Goal: Task Accomplishment & Management: Use online tool/utility

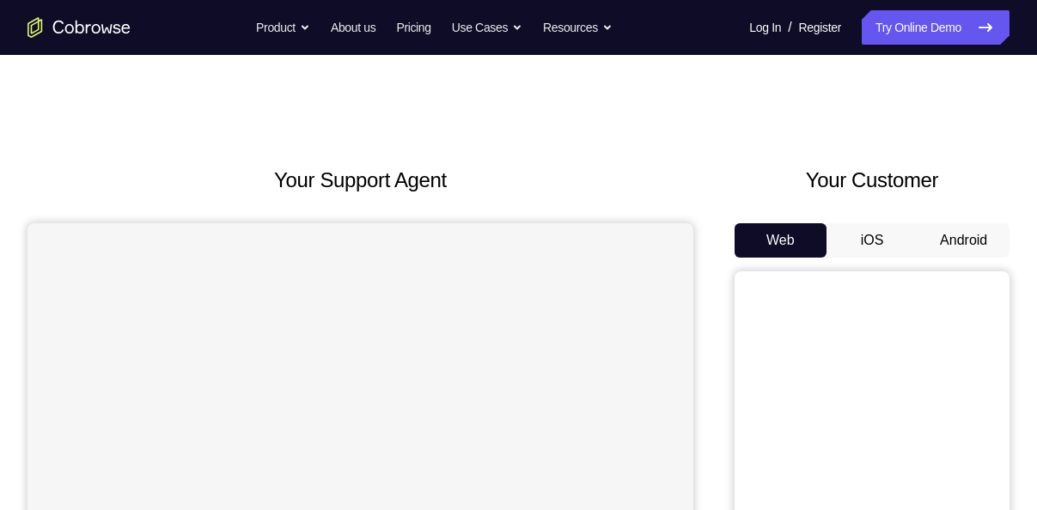
click at [950, 243] on button "Android" at bounding box center [963, 240] width 92 height 34
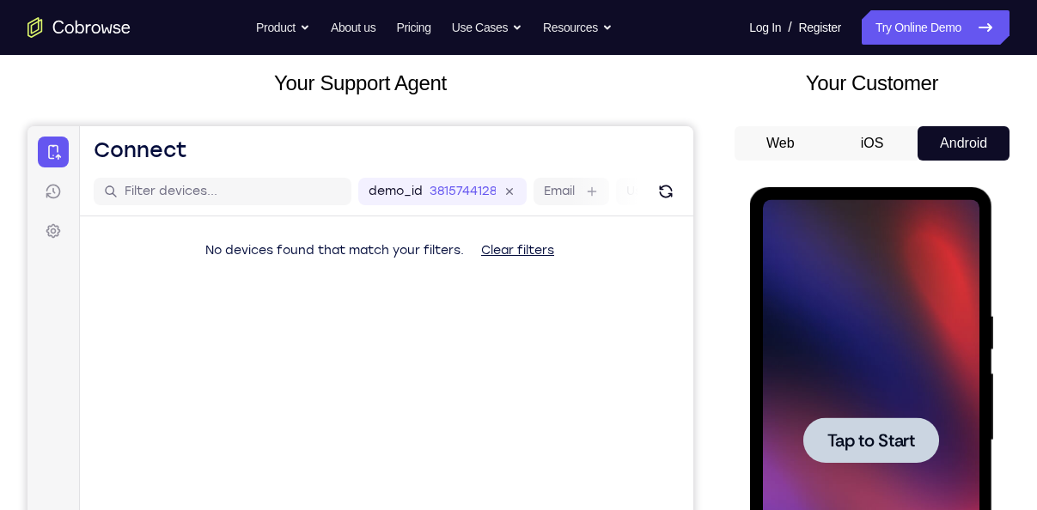
click at [826, 434] on span "Tap to Start" at bounding box center [870, 440] width 88 height 17
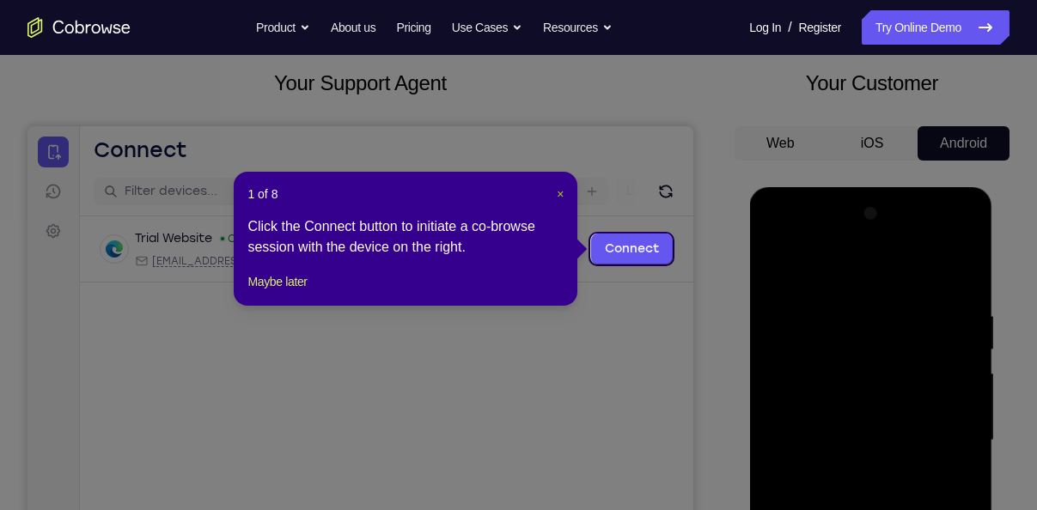
click at [557, 192] on span "×" at bounding box center [560, 194] width 7 height 14
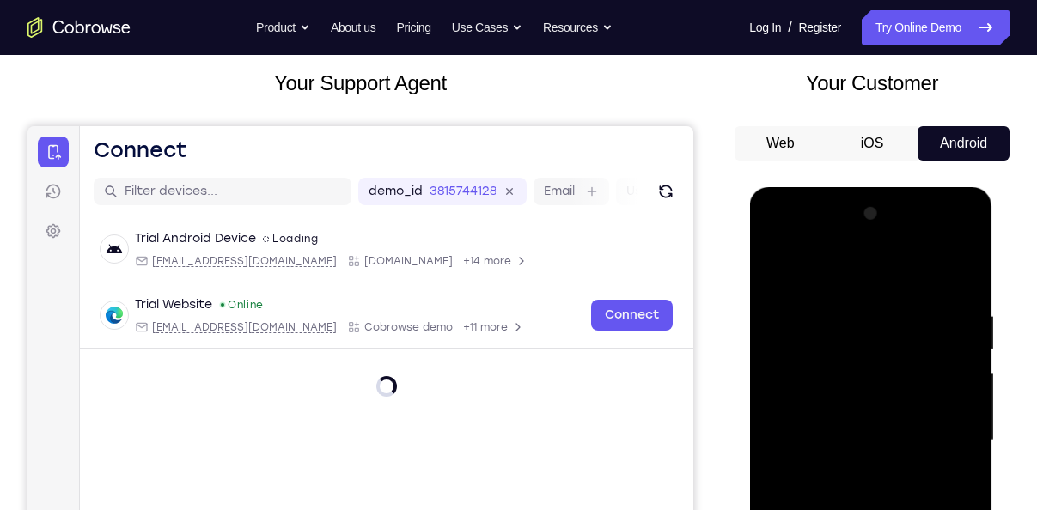
scroll to position [328, 0]
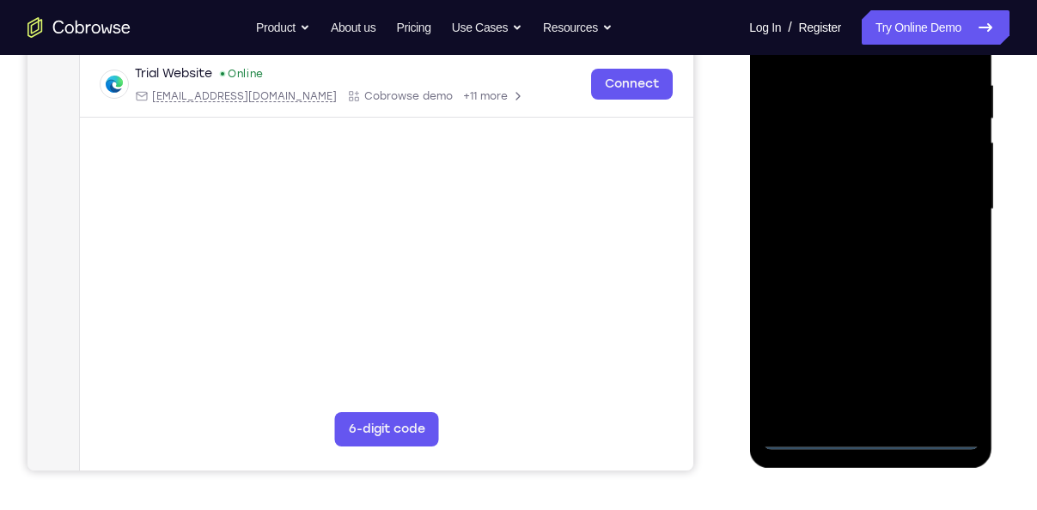
click at [861, 436] on div at bounding box center [870, 209] width 216 height 481
click at [953, 376] on div at bounding box center [870, 209] width 216 height 481
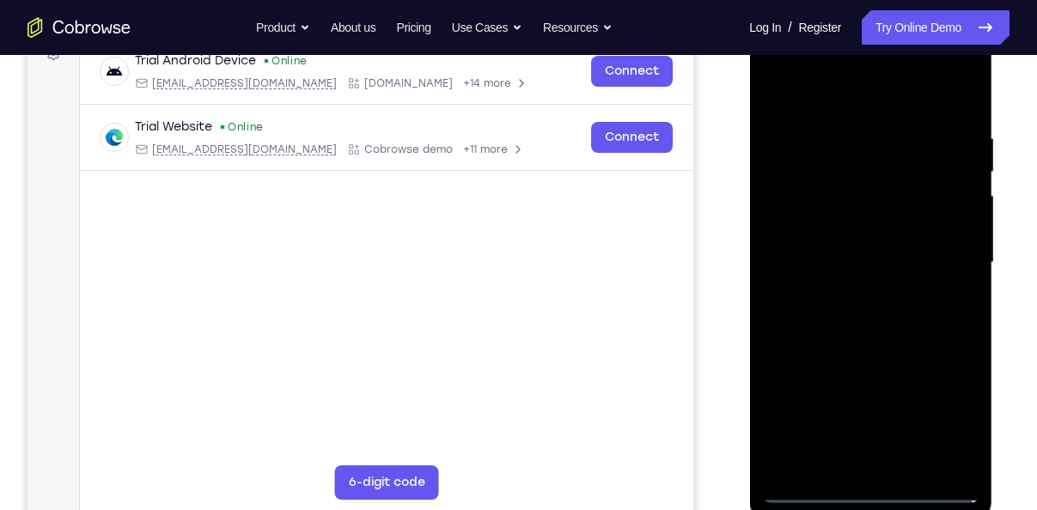
scroll to position [258, 0]
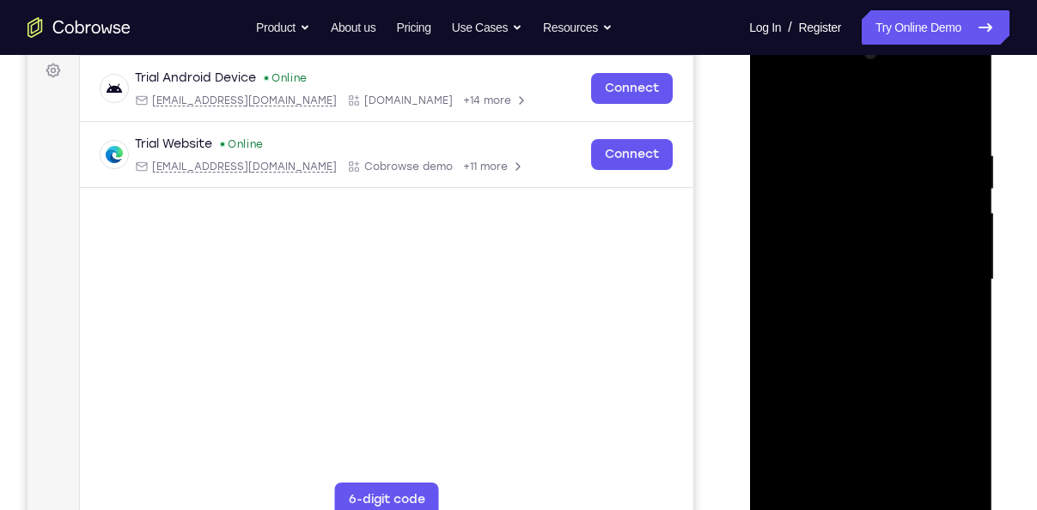
click at [810, 109] on div at bounding box center [870, 280] width 216 height 481
click at [951, 284] on div at bounding box center [870, 280] width 216 height 481
click at [853, 313] on div at bounding box center [870, 280] width 216 height 481
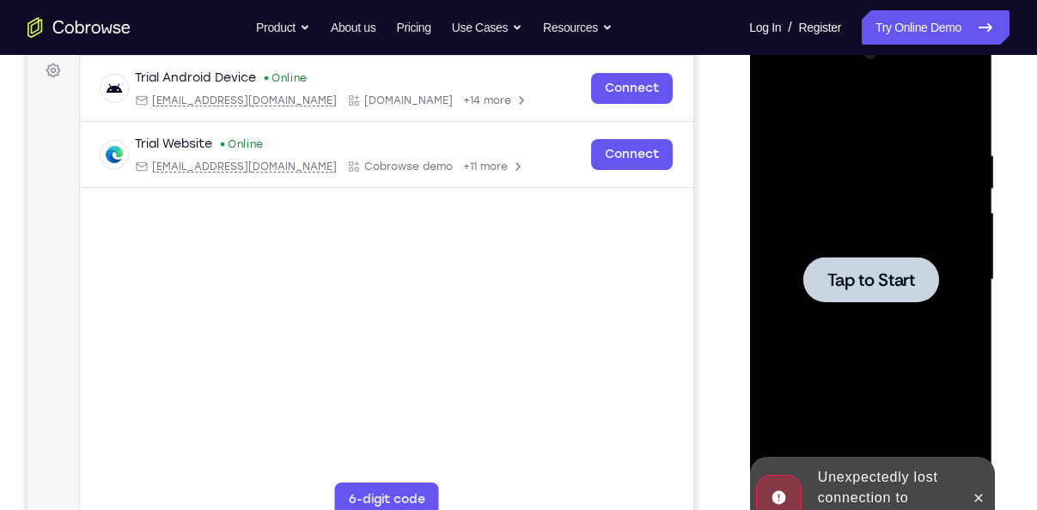
click at [851, 313] on div at bounding box center [870, 280] width 216 height 481
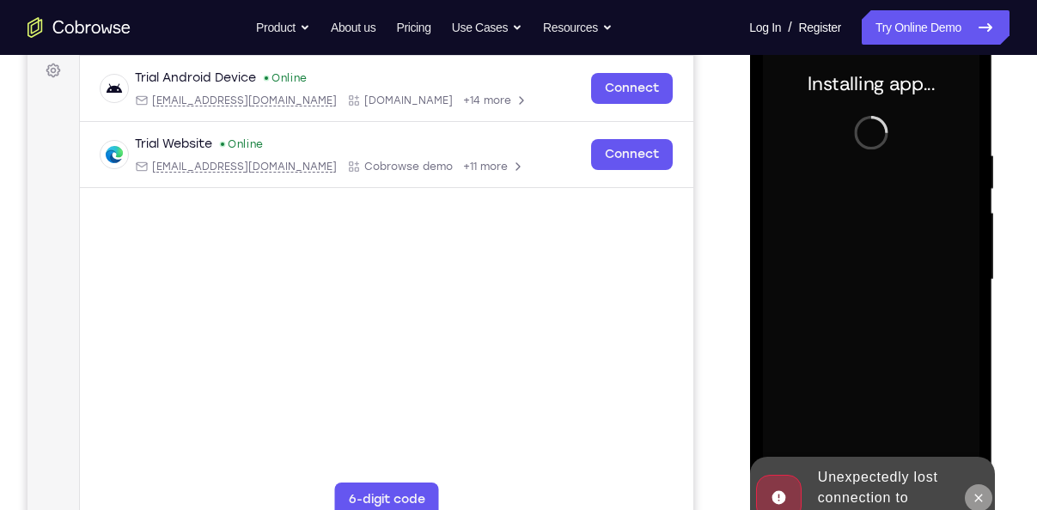
click at [977, 501] on icon at bounding box center [977, 498] width 14 height 14
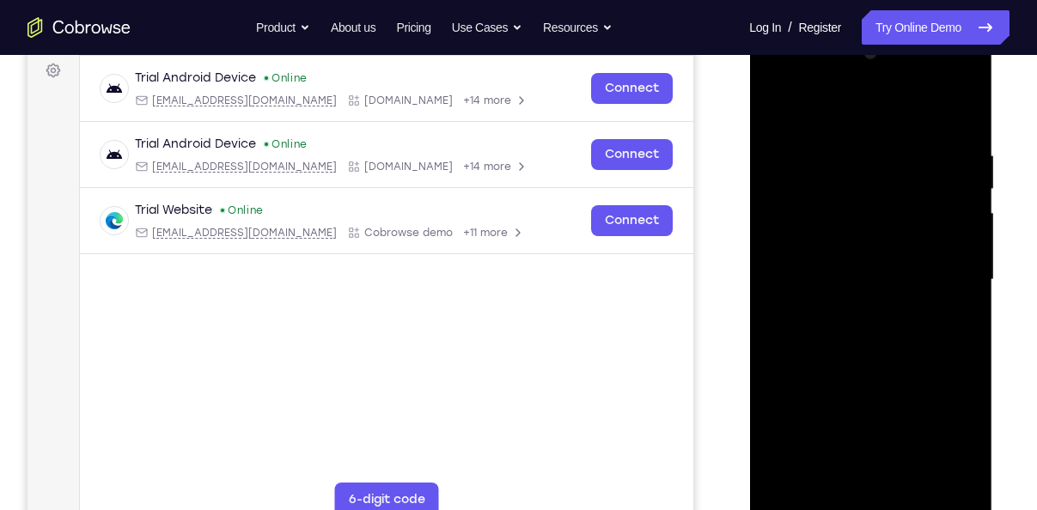
scroll to position [297, 0]
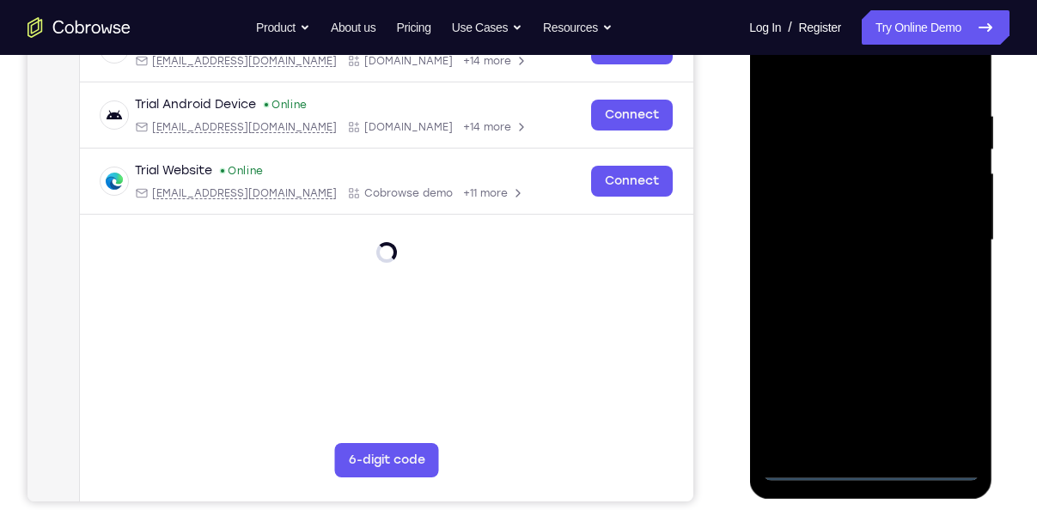
click at [870, 467] on div at bounding box center [870, 240] width 216 height 481
click at [940, 399] on div at bounding box center [870, 240] width 216 height 481
click at [844, 64] on div at bounding box center [870, 240] width 216 height 481
click at [946, 238] on div at bounding box center [870, 240] width 216 height 481
click at [847, 277] on div at bounding box center [870, 240] width 216 height 481
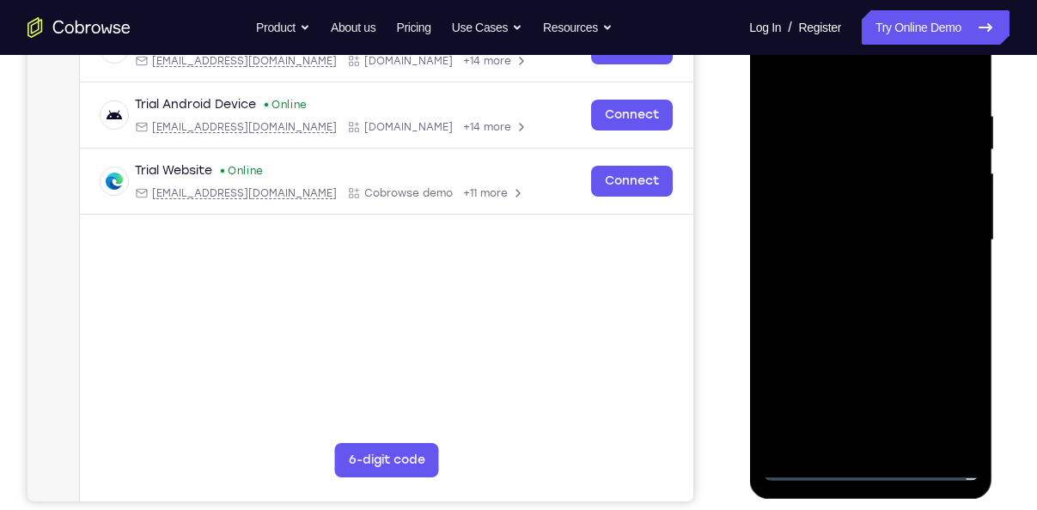
click at [832, 230] on div at bounding box center [870, 240] width 216 height 481
click at [832, 207] on div at bounding box center [870, 240] width 216 height 481
click at [869, 232] on div at bounding box center [870, 240] width 216 height 481
click at [870, 291] on div at bounding box center [870, 240] width 216 height 481
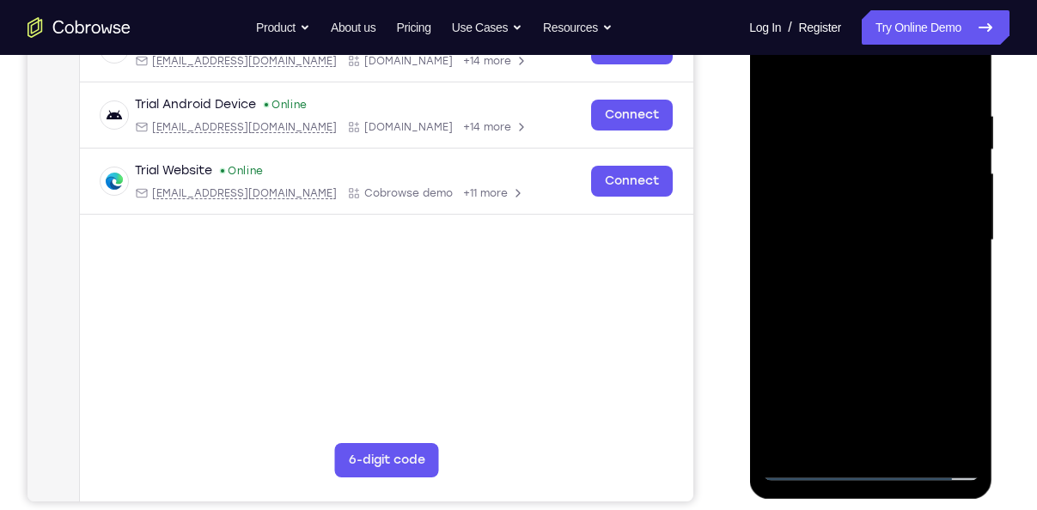
click at [870, 291] on div at bounding box center [870, 240] width 216 height 481
click at [862, 311] on div at bounding box center [870, 240] width 216 height 481
click at [910, 441] on div at bounding box center [870, 240] width 216 height 481
click at [874, 328] on div at bounding box center [870, 240] width 216 height 481
click at [863, 224] on div at bounding box center [870, 240] width 216 height 481
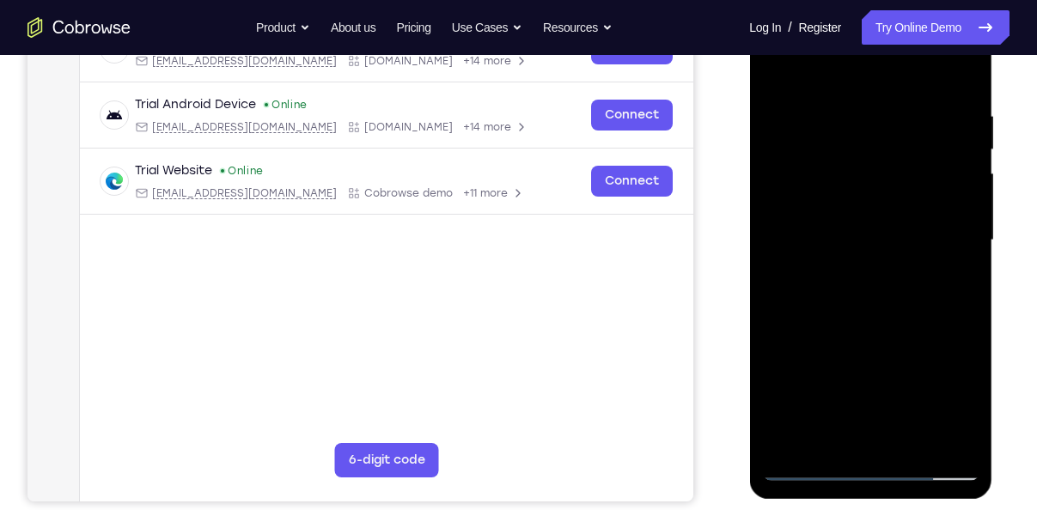
click at [961, 282] on div at bounding box center [870, 240] width 216 height 481
click at [770, 69] on div at bounding box center [870, 240] width 216 height 481
drag, startPoint x: 843, startPoint y: 378, endPoint x: 856, endPoint y: 290, distance: 88.5
click at [856, 290] on div at bounding box center [870, 240] width 216 height 481
drag, startPoint x: 856, startPoint y: 290, endPoint x: 857, endPoint y: 392, distance: 101.3
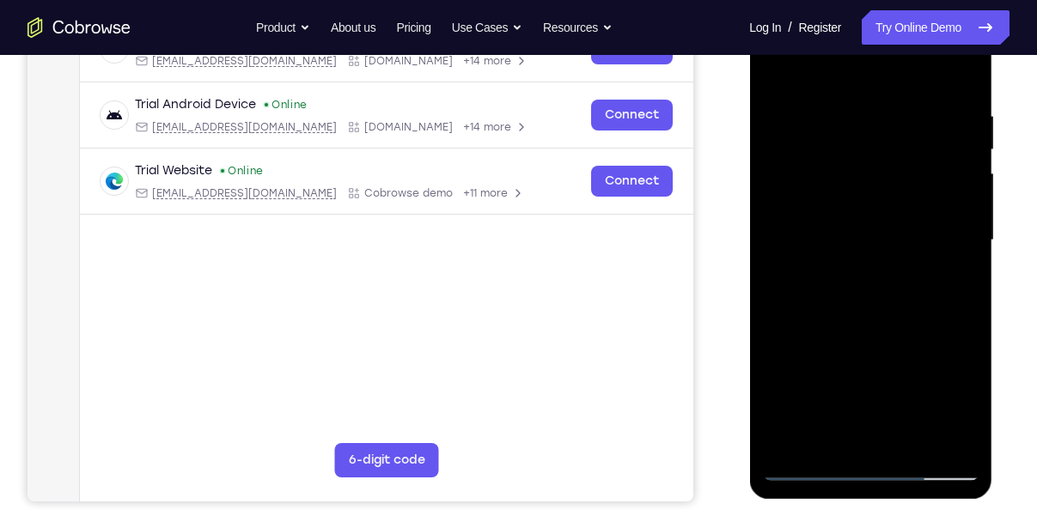
click at [857, 392] on div at bounding box center [870, 240] width 216 height 481
click at [834, 276] on div at bounding box center [870, 240] width 216 height 481
click at [782, 67] on div at bounding box center [870, 240] width 216 height 481
click at [837, 125] on div at bounding box center [870, 240] width 216 height 481
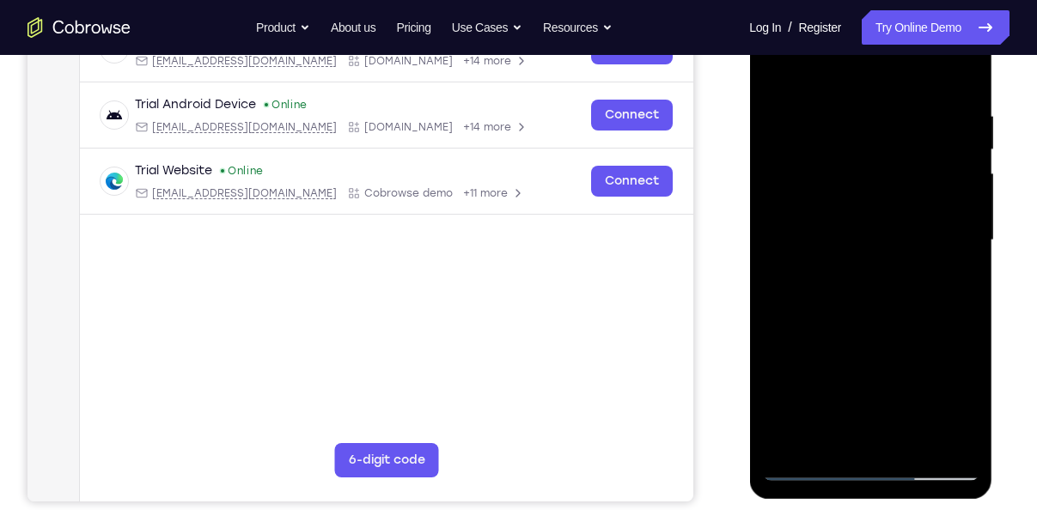
click at [938, 439] on div at bounding box center [870, 240] width 216 height 481
click at [968, 372] on div at bounding box center [870, 240] width 216 height 481
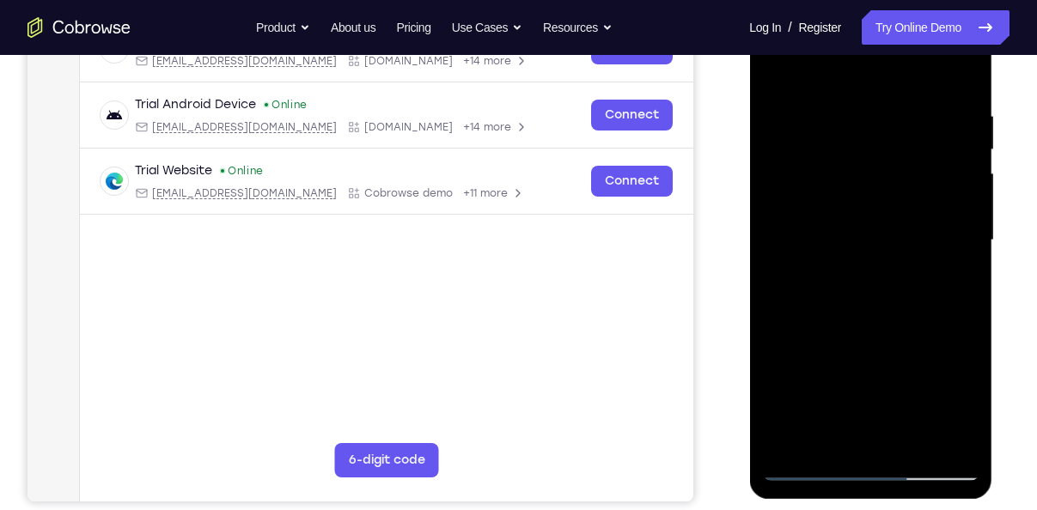
drag, startPoint x: 968, startPoint y: 372, endPoint x: 838, endPoint y: 335, distance: 134.8
click at [838, 335] on div at bounding box center [870, 240] width 216 height 481
click at [957, 355] on div at bounding box center [870, 240] width 216 height 481
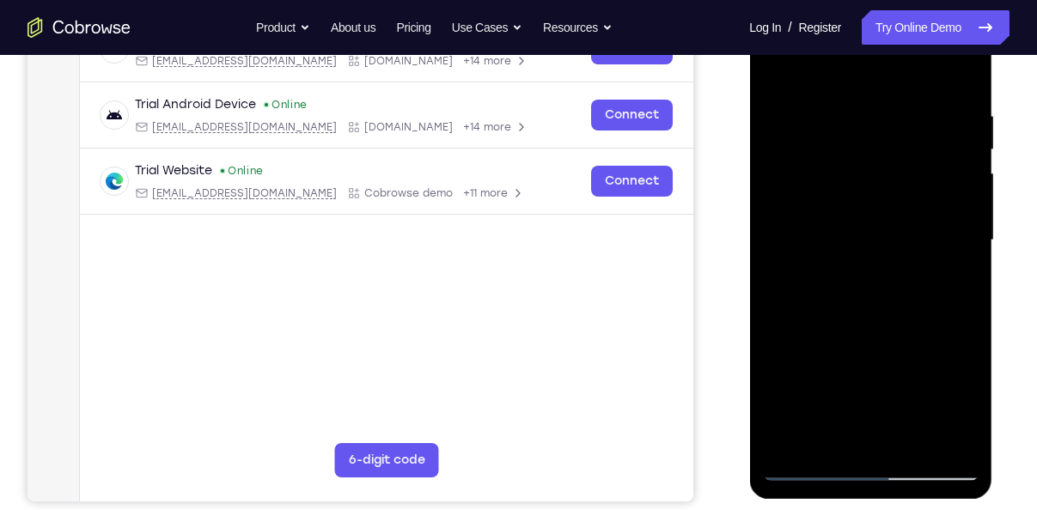
click at [956, 247] on div at bounding box center [870, 240] width 216 height 481
click at [770, 225] on div at bounding box center [870, 240] width 216 height 481
click at [956, 282] on div at bounding box center [870, 240] width 216 height 481
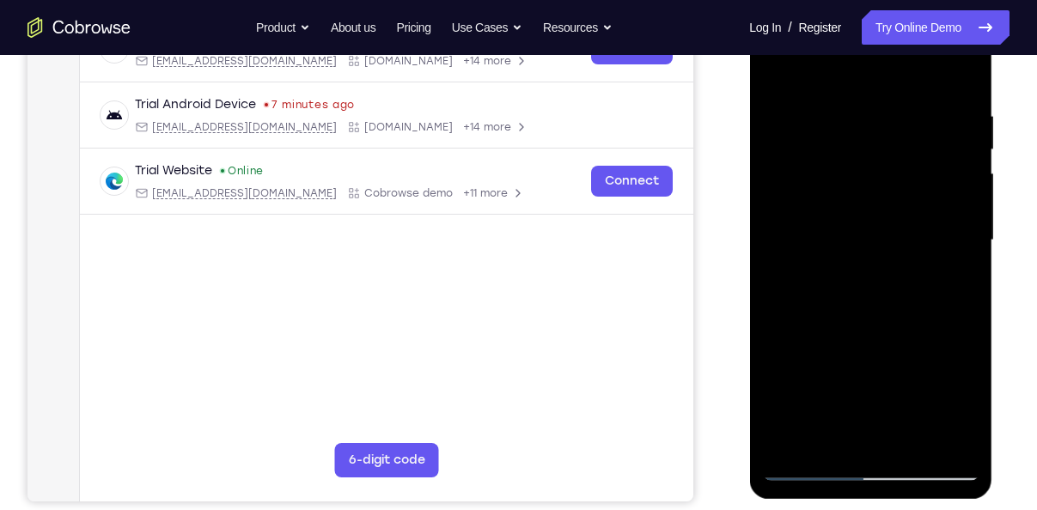
click at [946, 238] on div at bounding box center [870, 240] width 216 height 481
click at [950, 179] on div at bounding box center [870, 240] width 216 height 481
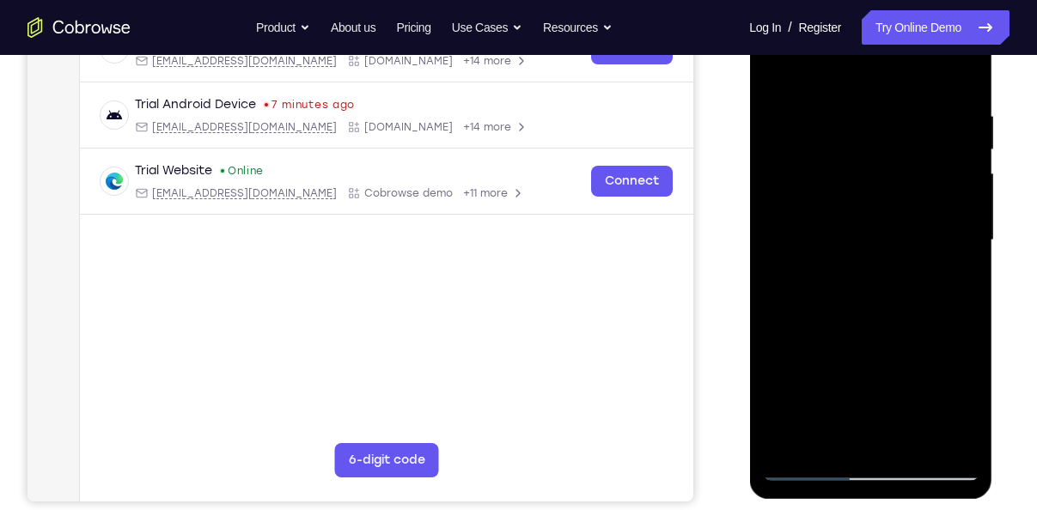
click at [925, 204] on div at bounding box center [870, 240] width 216 height 481
click at [964, 74] on div at bounding box center [870, 240] width 216 height 481
click at [913, 435] on div at bounding box center [870, 240] width 216 height 481
drag, startPoint x: 848, startPoint y: 324, endPoint x: 850, endPoint y: 440, distance: 116.0
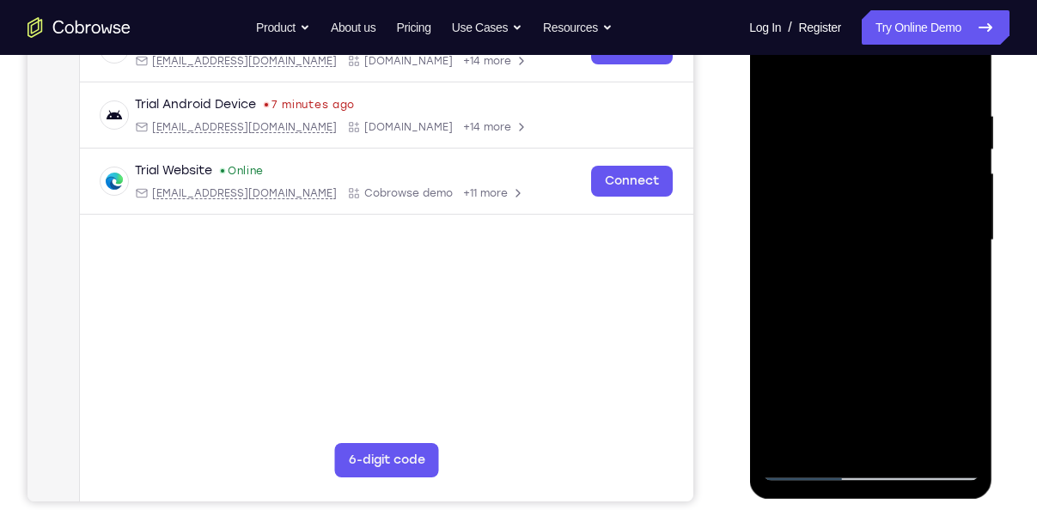
click at [850, 440] on div at bounding box center [870, 240] width 216 height 481
click at [964, 149] on div at bounding box center [870, 240] width 216 height 481
click at [967, 153] on div at bounding box center [870, 240] width 216 height 481
click at [806, 464] on div at bounding box center [870, 240] width 216 height 481
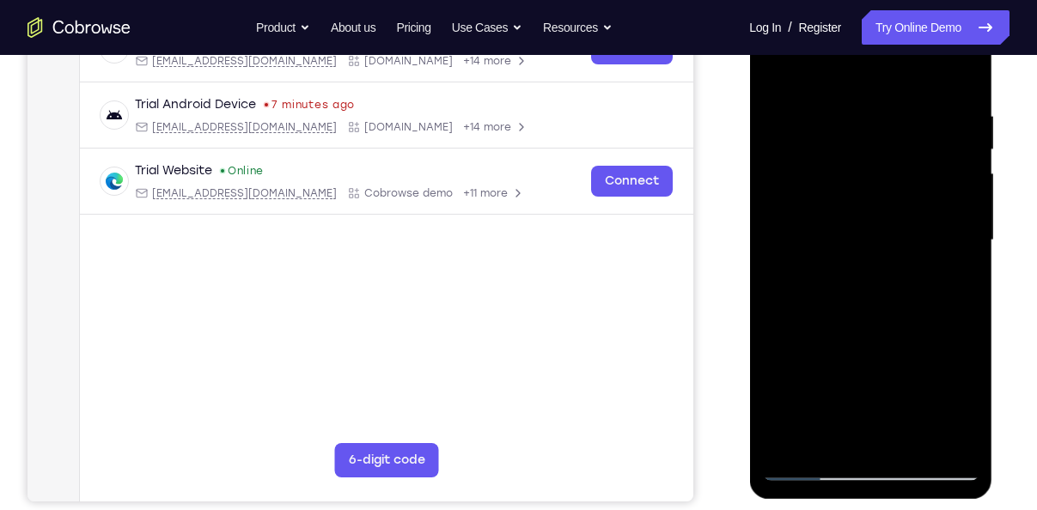
drag, startPoint x: 877, startPoint y: 154, endPoint x: 883, endPoint y: 277, distance: 123.8
click at [883, 277] on div at bounding box center [870, 240] width 216 height 481
click at [971, 420] on div at bounding box center [870, 240] width 216 height 481
drag, startPoint x: 875, startPoint y: 369, endPoint x: 880, endPoint y: 268, distance: 101.5
click at [880, 268] on div at bounding box center [870, 240] width 216 height 481
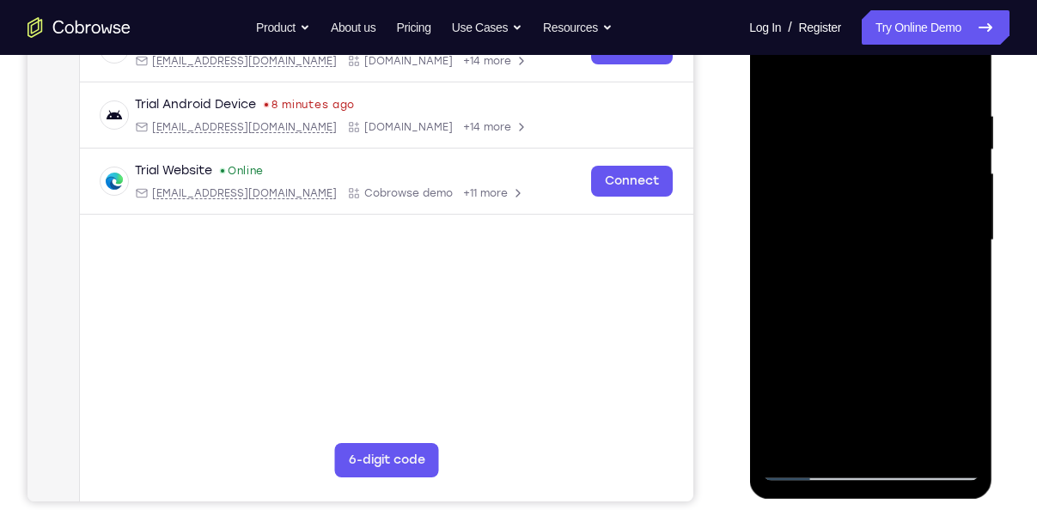
drag, startPoint x: 928, startPoint y: 394, endPoint x: 910, endPoint y: 249, distance: 146.3
click at [910, 249] on div at bounding box center [870, 240] width 216 height 481
drag, startPoint x: 896, startPoint y: 344, endPoint x: 892, endPoint y: 242, distance: 101.4
click at [892, 242] on div at bounding box center [870, 240] width 216 height 481
drag, startPoint x: 928, startPoint y: 332, endPoint x: 909, endPoint y: 247, distance: 87.3
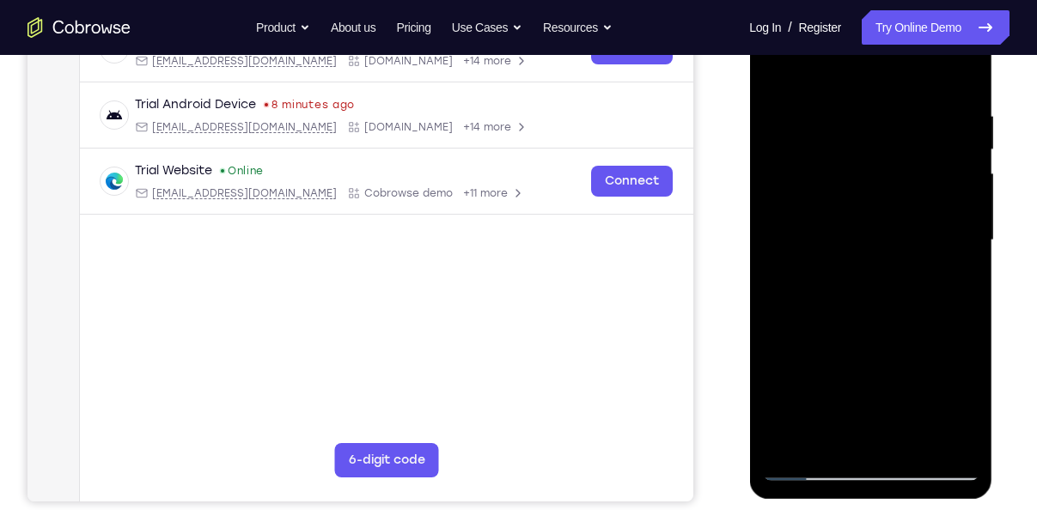
click at [909, 247] on div at bounding box center [870, 240] width 216 height 481
